Goal: Task Accomplishment & Management: Use online tool/utility

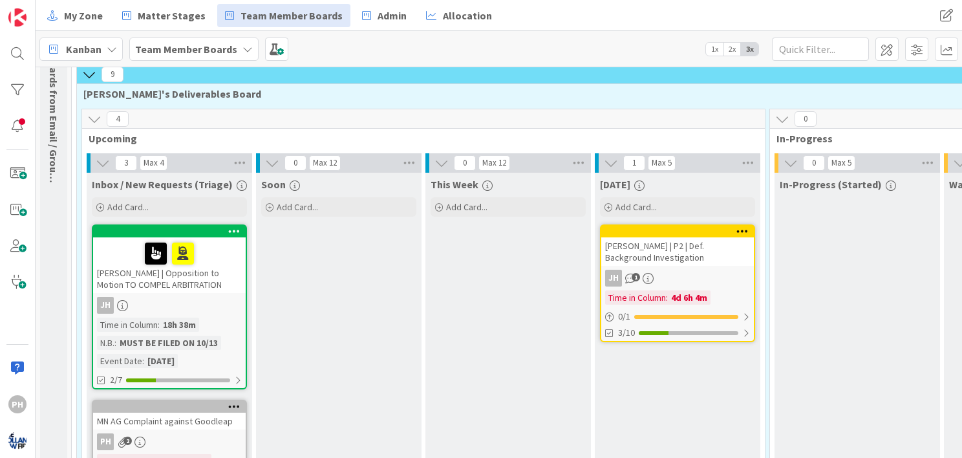
scroll to position [88, 0]
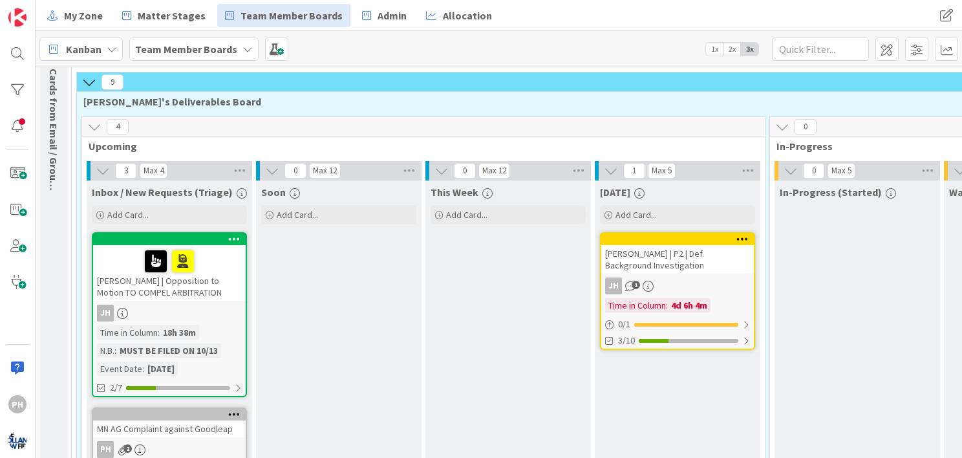
click at [231, 234] on icon at bounding box center [234, 238] width 12 height 9
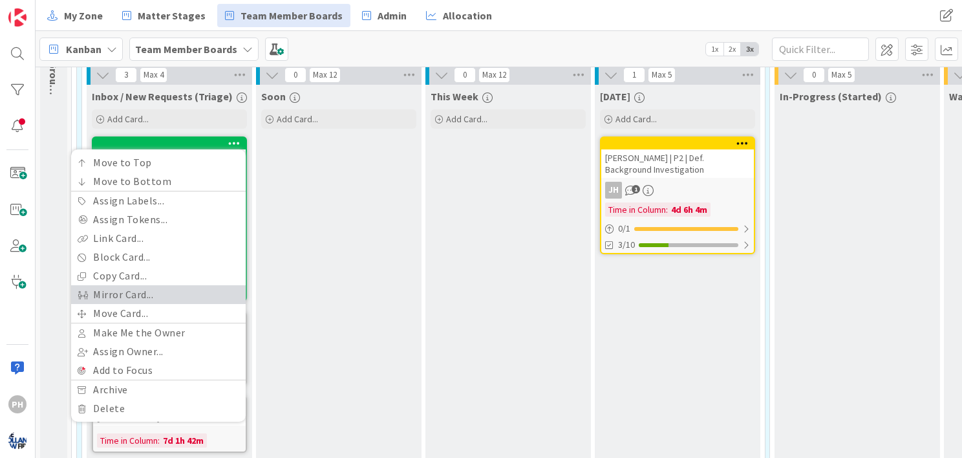
scroll to position [184, 0]
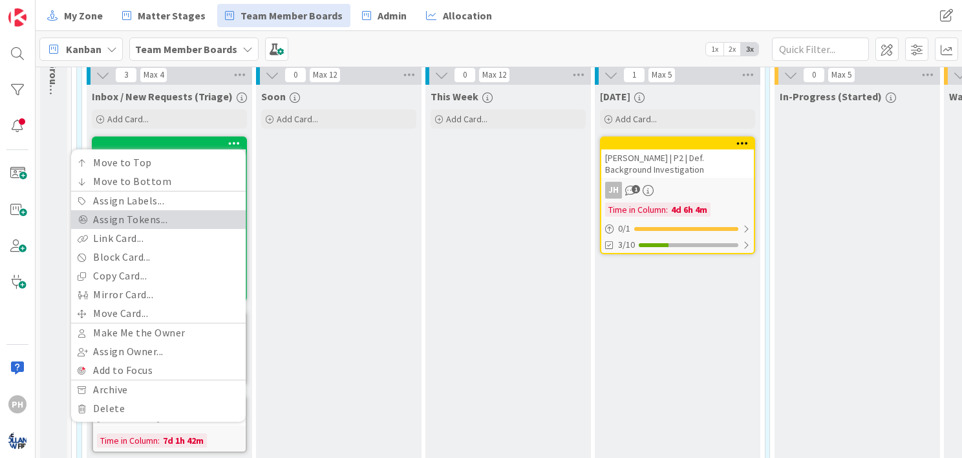
click at [157, 215] on link "Assign Tokens..." at bounding box center [158, 219] width 175 height 19
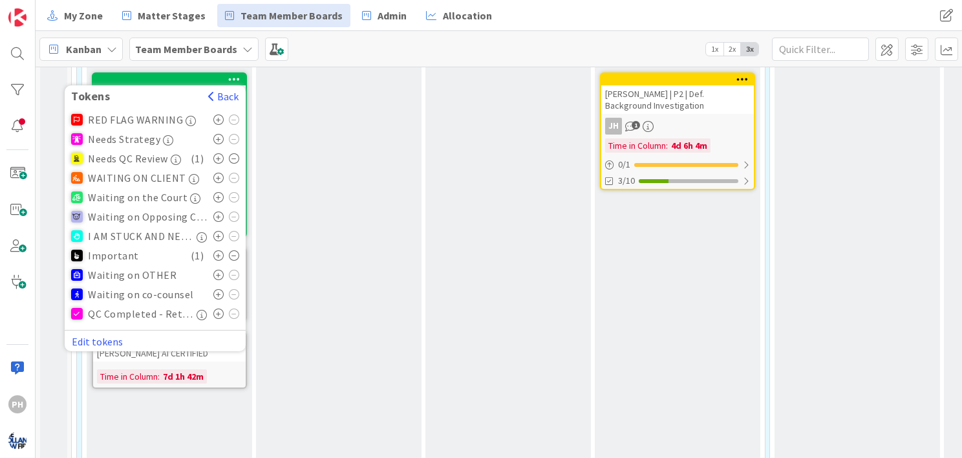
scroll to position [248, 0]
click at [211, 91] on span "button" at bounding box center [211, 96] width 6 height 10
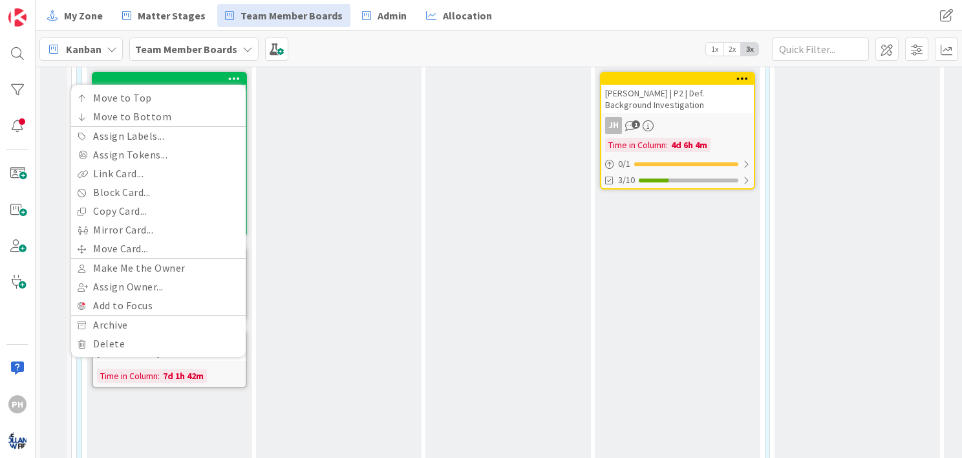
click at [370, 182] on div "Soon Add Card..." at bounding box center [339, 279] width 166 height 518
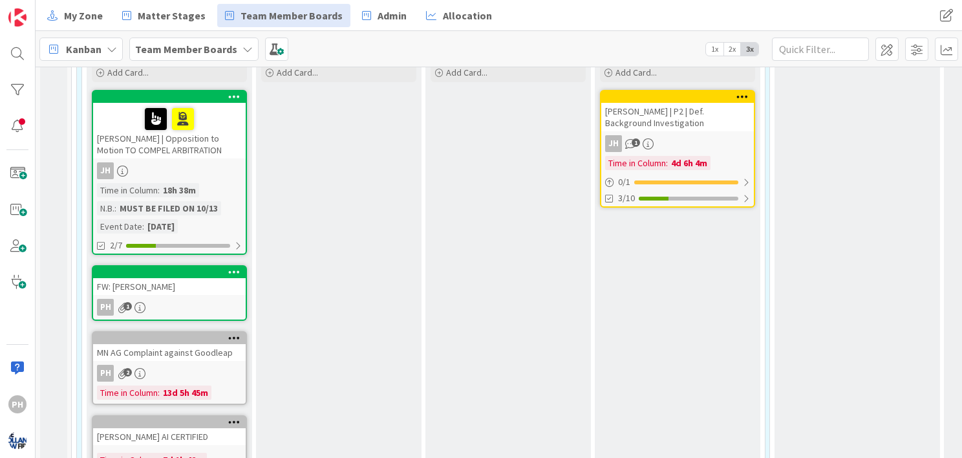
scroll to position [230, 0]
click at [230, 267] on icon at bounding box center [234, 271] width 12 height 9
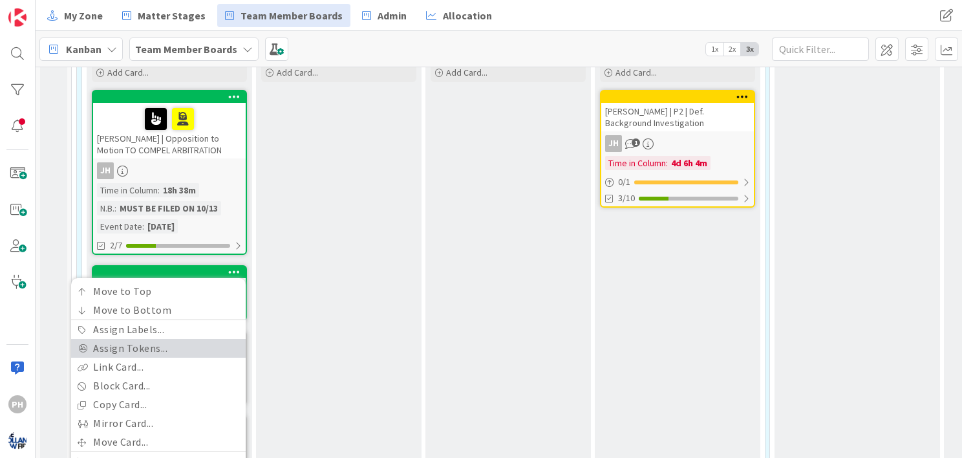
click at [137, 343] on link "Assign Tokens..." at bounding box center [158, 348] width 175 height 19
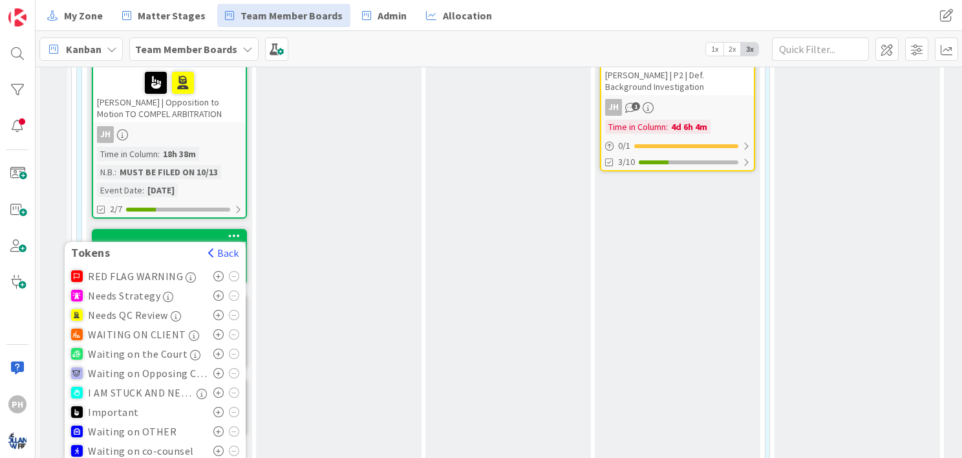
scroll to position [267, 0]
click at [118, 305] on div "Needs QC Review" at bounding box center [155, 314] width 168 height 19
click at [217, 310] on icon at bounding box center [218, 314] width 11 height 10
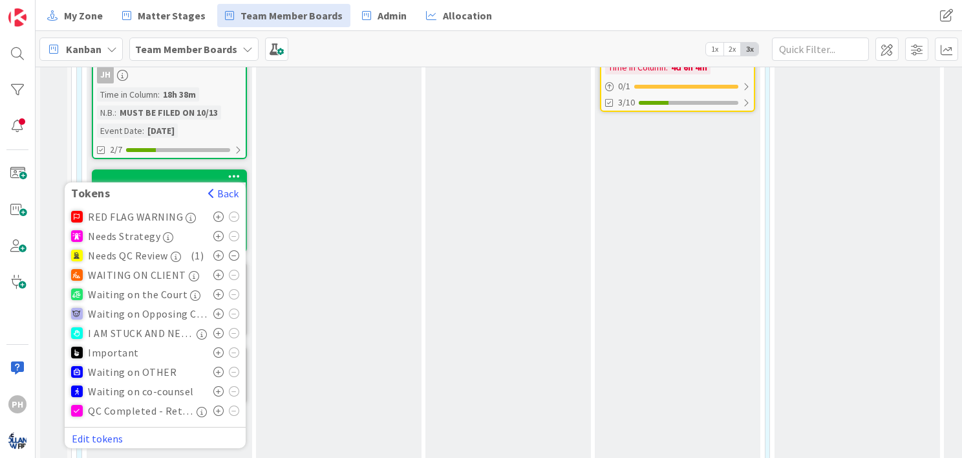
scroll to position [327, 0]
click at [214, 347] on icon at bounding box center [218, 352] width 11 height 10
click at [200, 169] on div "Tokens Back RED FLAG WARNING Needs Strategy Needs QC Review ( 1 ) WAITING ON CL…" at bounding box center [169, 210] width 155 height 83
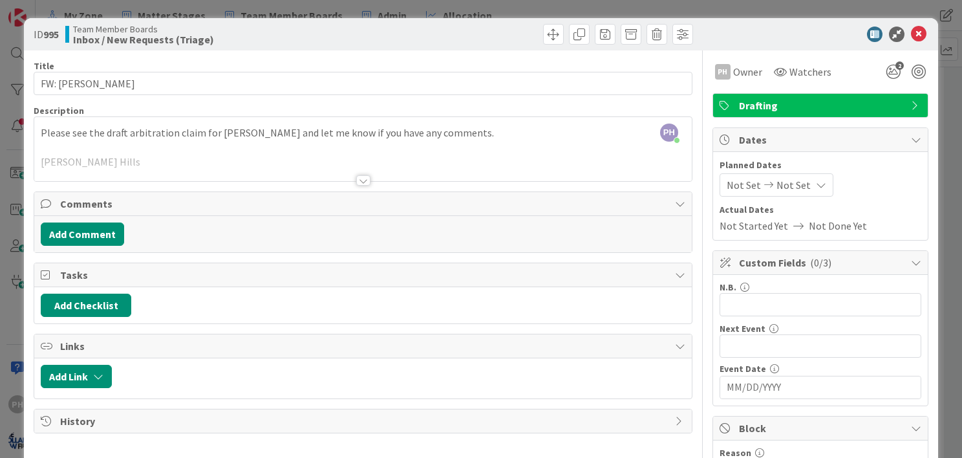
click at [737, 386] on input "MM/DD/YYYY" at bounding box center [821, 387] width 188 height 22
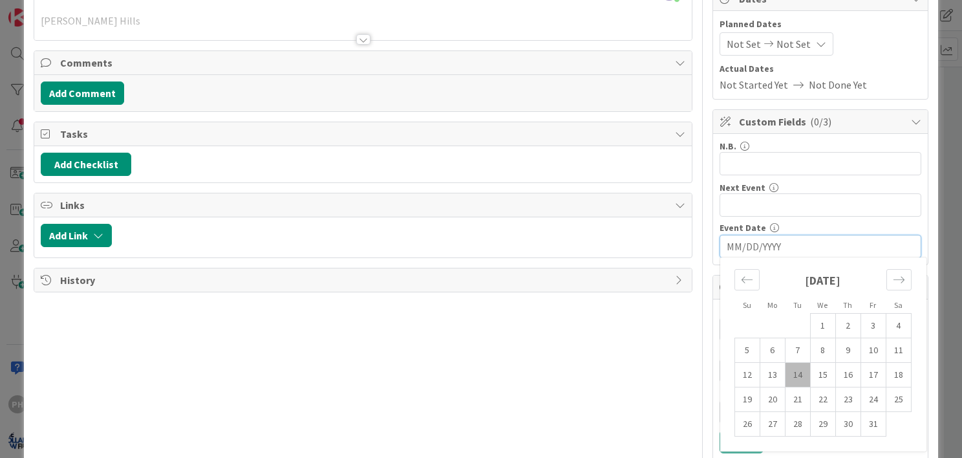
scroll to position [140, 0]
click at [810, 367] on td "15" at bounding box center [822, 376] width 25 height 25
type input "[DATE]"
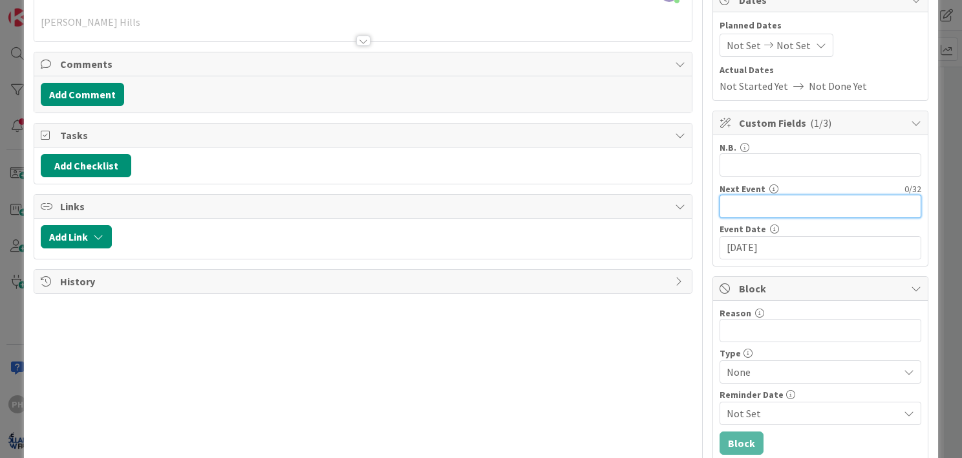
click at [750, 206] on input "text" at bounding box center [821, 206] width 202 height 23
type input "return to [PERSON_NAME]'s column by"
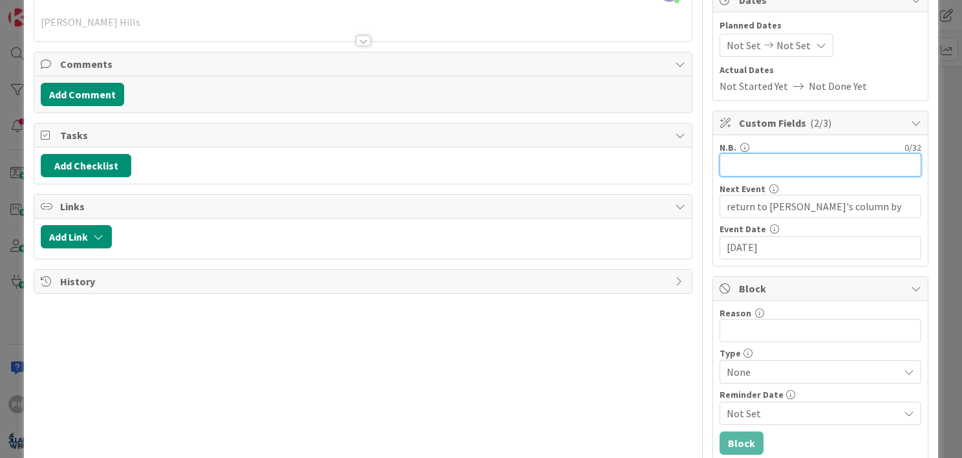
click at [735, 162] on input "text" at bounding box center [821, 164] width 202 height 23
type input "p"
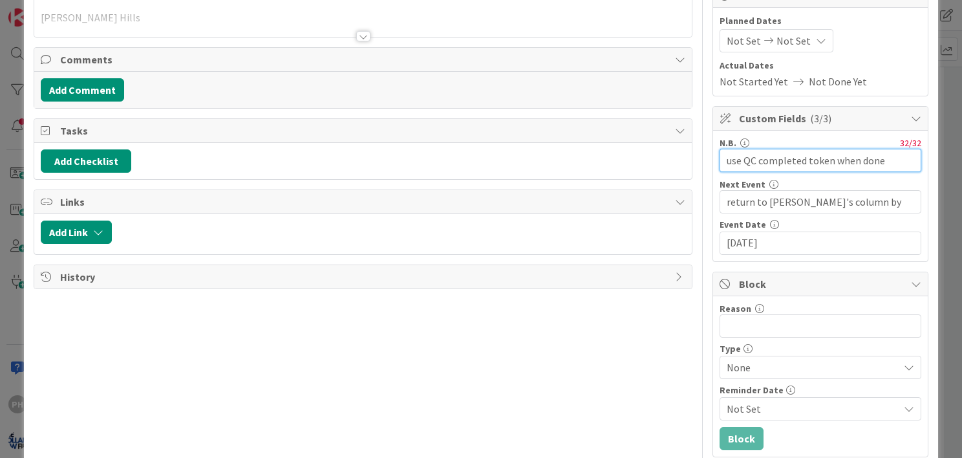
scroll to position [0, 0]
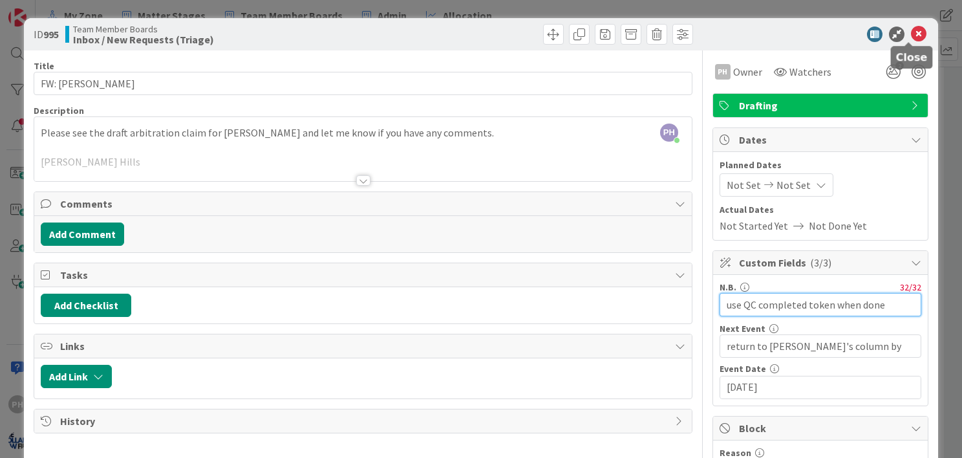
type input "use QC completed token when done"
click at [911, 30] on icon at bounding box center [919, 35] width 16 height 16
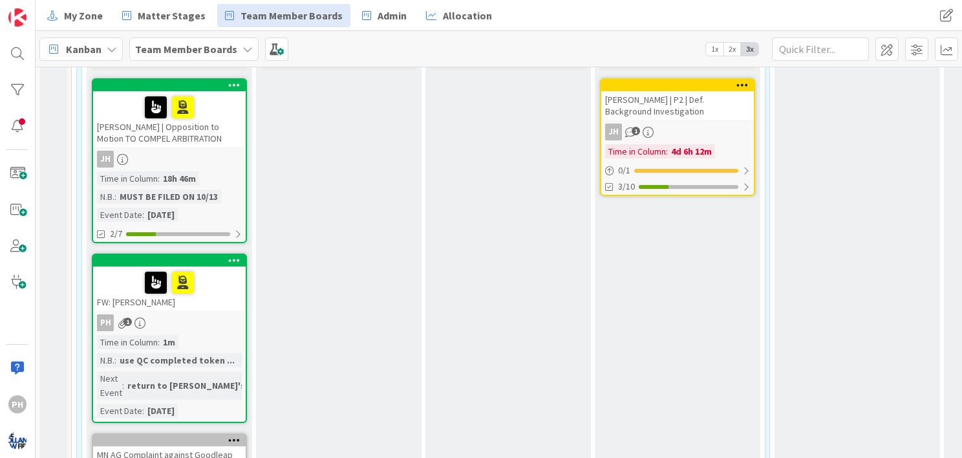
scroll to position [241, 0]
click at [195, 156] on div "JH" at bounding box center [169, 159] width 153 height 17
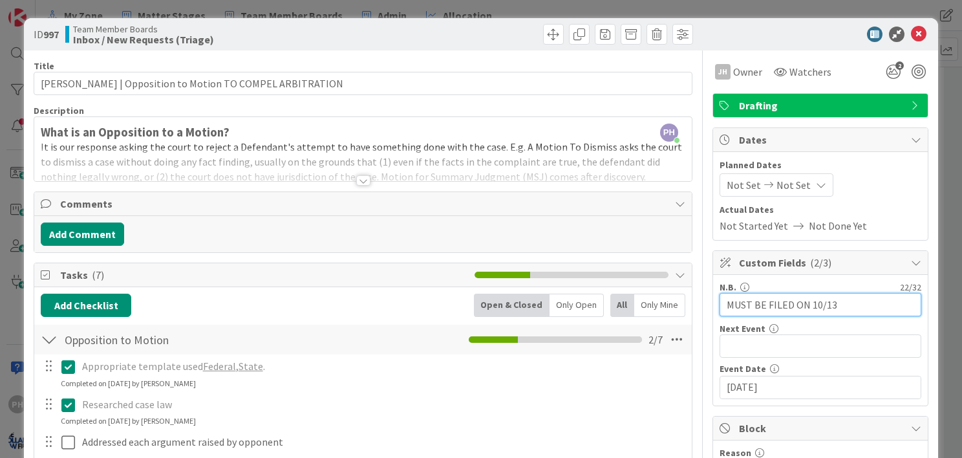
drag, startPoint x: 853, startPoint y: 304, endPoint x: 638, endPoint y: 274, distance: 216.8
click at [638, 274] on div "Title 51 / 128 [PERSON_NAME] | Opposition to Motion TO COMPEL ARBITRATION Descr…" at bounding box center [481, 399] width 895 height 698
type input "use QC Done token"
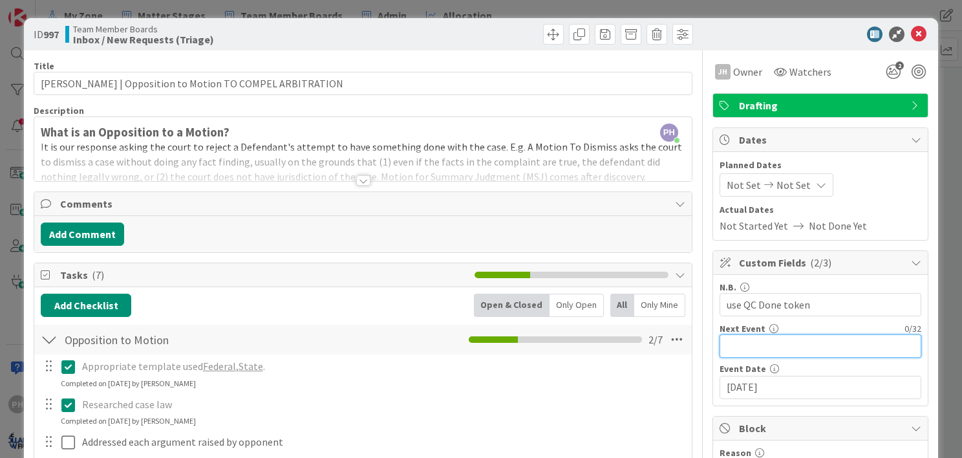
click at [724, 350] on input "text" at bounding box center [821, 345] width 202 height 23
type input "move back to [PERSON_NAME] request"
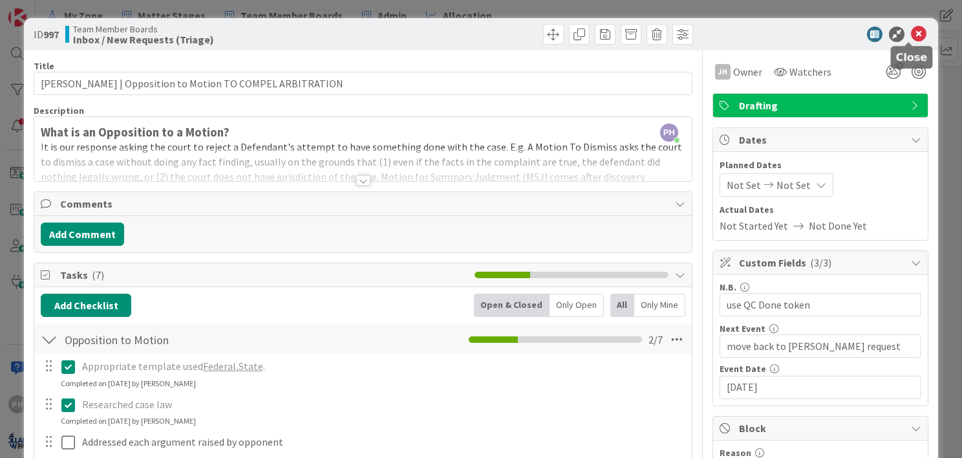
click at [911, 31] on icon at bounding box center [919, 35] width 16 height 16
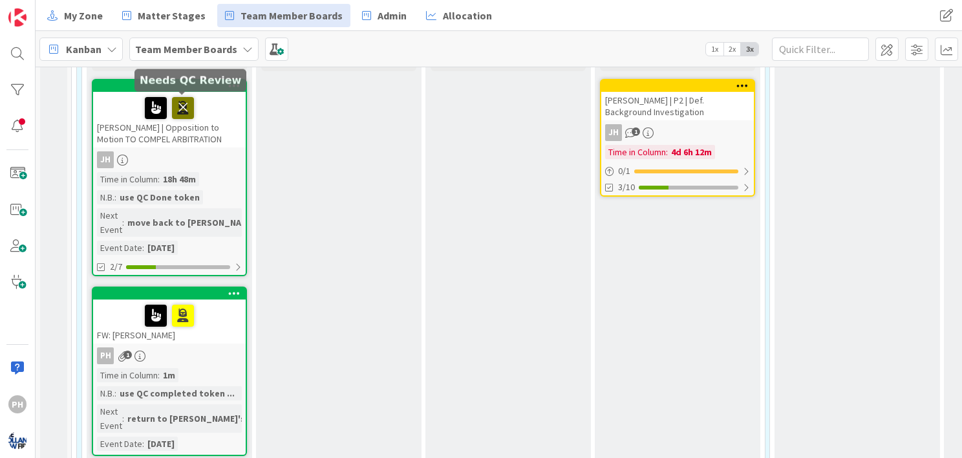
click at [185, 103] on icon at bounding box center [183, 107] width 22 height 21
